Goal: Task Accomplishment & Management: Complete application form

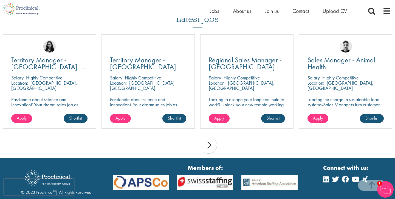
scroll to position [506, 0]
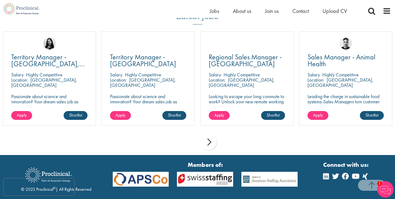
click at [207, 142] on div "next" at bounding box center [208, 142] width 16 height 16
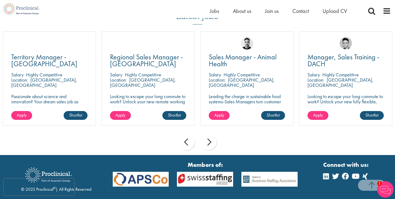
click at [207, 142] on div "next" at bounding box center [208, 142] width 16 height 16
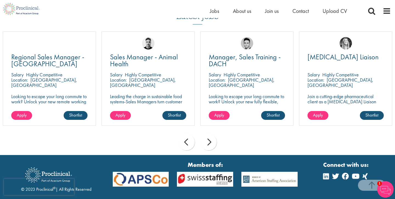
click at [207, 142] on div "next" at bounding box center [208, 142] width 16 height 16
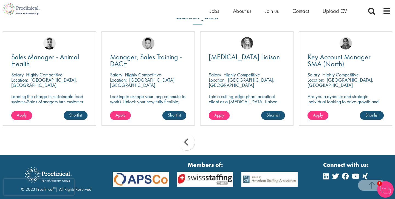
click at [207, 142] on div "prev next" at bounding box center [197, 143] width 395 height 24
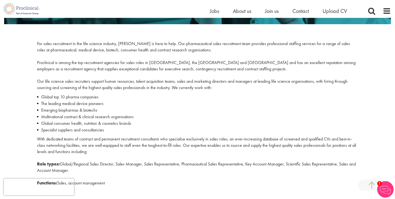
scroll to position [0, 0]
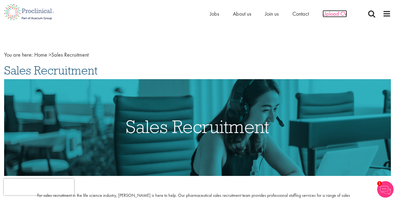
click at [340, 12] on span "Upload CV" at bounding box center [335, 13] width 24 height 7
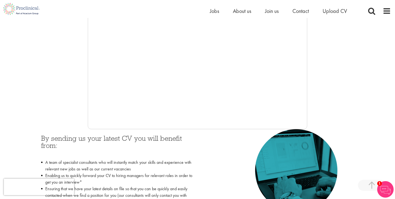
scroll to position [149, 0]
